Goal: Check status

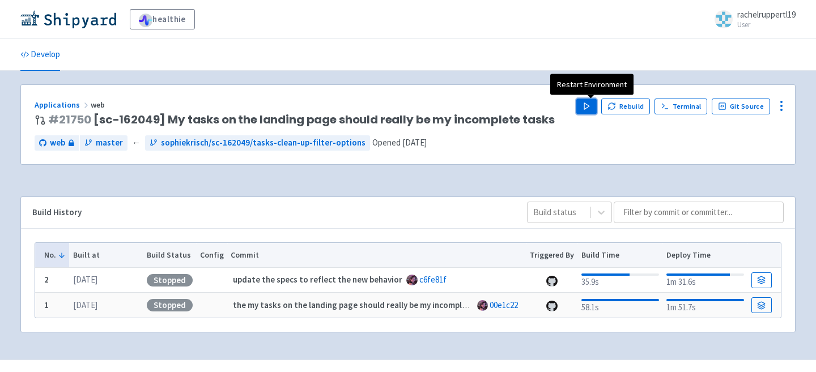
click at [587, 107] on icon "button" at bounding box center [586, 106] width 8 height 8
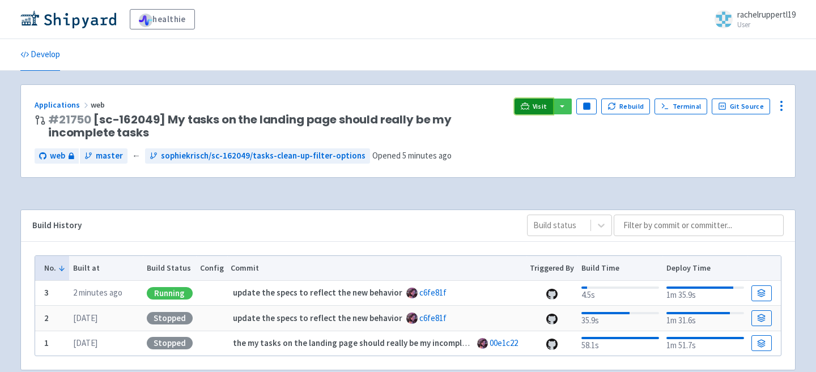
click at [534, 104] on link "Visit" at bounding box center [533, 107] width 39 height 16
